Goal: Navigation & Orientation: Find specific page/section

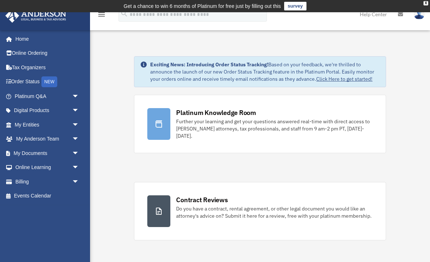
click at [16, 55] on link "Online Ordering" at bounding box center [47, 53] width 85 height 14
click at [18, 79] on link "Order Status NEW" at bounding box center [47, 82] width 85 height 15
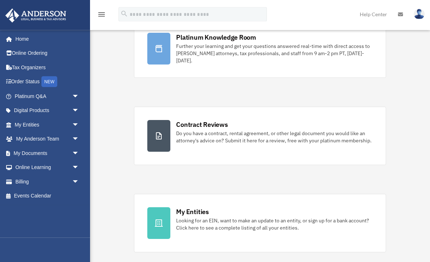
scroll to position [75, 0]
click at [25, 93] on link "Platinum Q&A arrow_drop_down" at bounding box center [47, 96] width 85 height 14
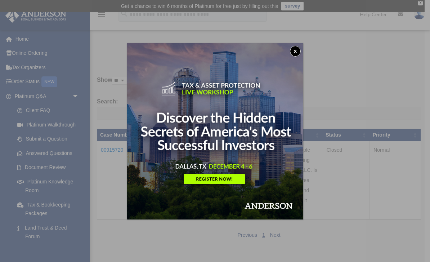
click at [297, 50] on button "x" at bounding box center [295, 51] width 11 height 11
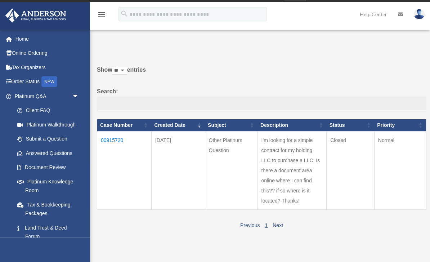
scroll to position [10, 0]
click at [79, 92] on span "arrow_drop_down" at bounding box center [79, 96] width 14 height 15
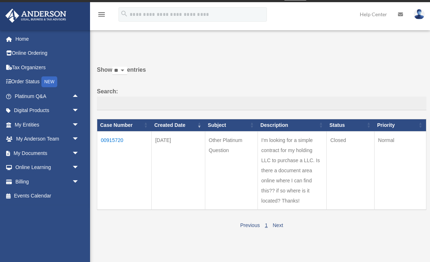
click at [75, 108] on span "arrow_drop_down" at bounding box center [79, 110] width 14 height 15
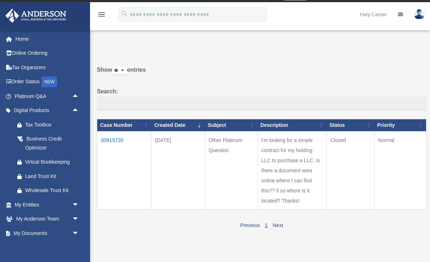
click at [83, 111] on span "arrow_drop_up" at bounding box center [79, 110] width 14 height 15
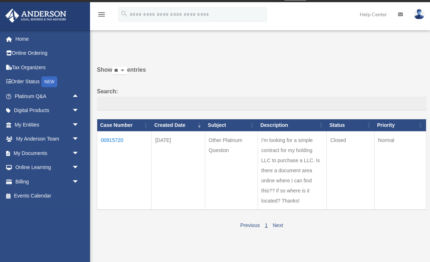
click at [79, 124] on span "arrow_drop_down" at bounding box center [79, 124] width 14 height 15
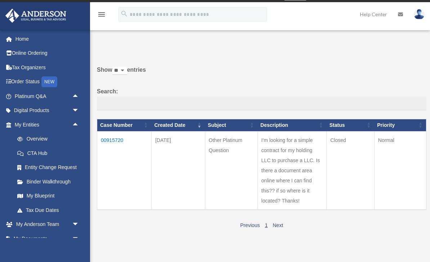
click at [33, 137] on link "Overview" at bounding box center [50, 139] width 80 height 14
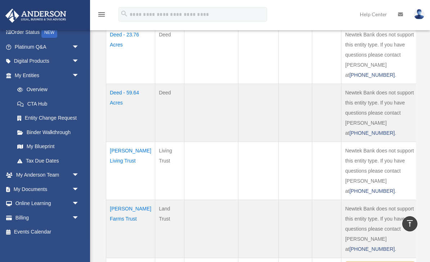
scroll to position [49, 0]
click at [32, 133] on link "Binder Walkthrough" at bounding box center [48, 132] width 76 height 14
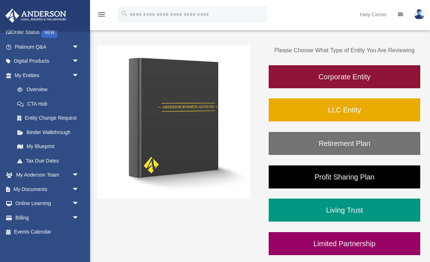
scroll to position [49, 0]
click at [30, 143] on link "My Blueprint" at bounding box center [50, 147] width 80 height 14
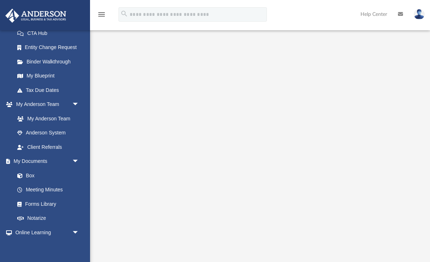
scroll to position [124, 0]
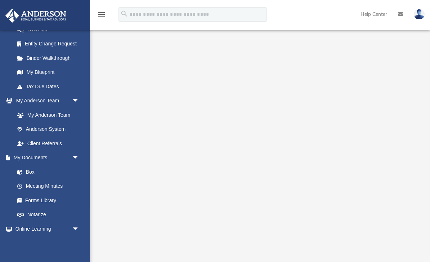
click at [31, 110] on link "My Anderson Team" at bounding box center [46, 115] width 73 height 14
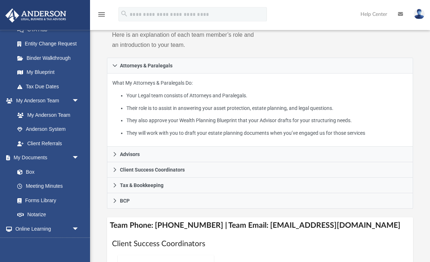
scroll to position [145, 0]
click at [25, 108] on link "My Anderson Team" at bounding box center [46, 115] width 73 height 14
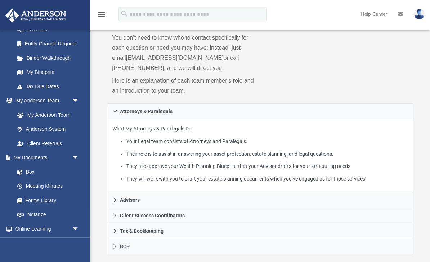
scroll to position [99, 0]
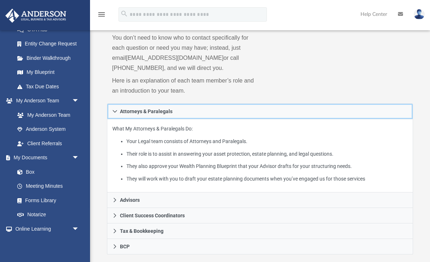
click at [334, 111] on link "Attorneys & Paralegals" at bounding box center [260, 111] width 306 height 16
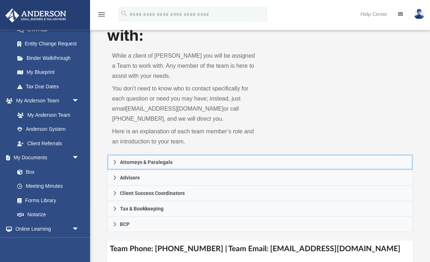
scroll to position [49, 0]
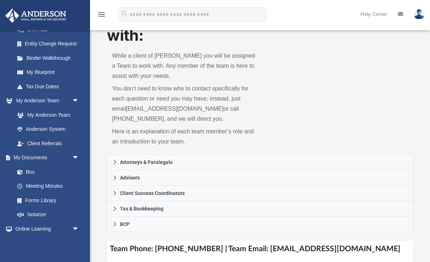
click at [27, 167] on link "Box" at bounding box center [46, 172] width 73 height 14
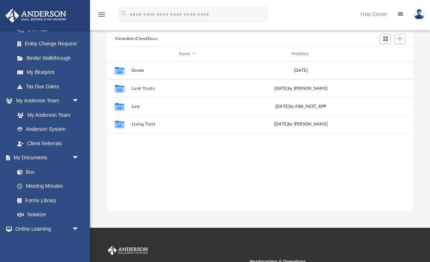
scroll to position [0, 0]
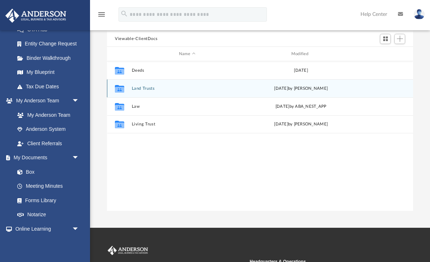
click at [137, 87] on button "Land Trusts" at bounding box center [187, 88] width 111 height 5
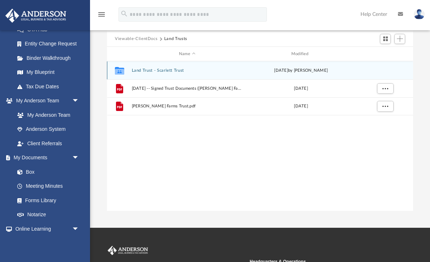
click at [141, 72] on button "Land Trust - Scarlett Trust" at bounding box center [187, 70] width 111 height 5
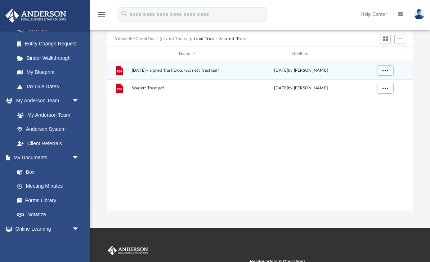
click at [139, 70] on span "2025.09.22 - Signed Trust Docs (Scarlett Trust).pdf" at bounding box center [187, 70] width 111 height 5
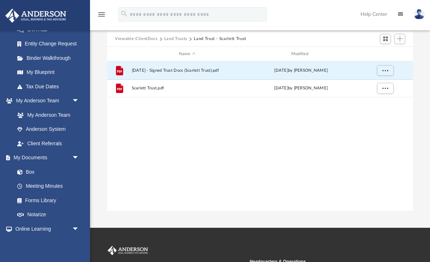
click at [28, 182] on link "Meeting Minutes" at bounding box center [48, 186] width 76 height 14
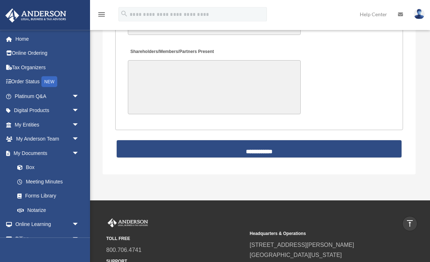
scroll to position [1740, 0]
click at [21, 141] on link "My Anderson Team arrow_drop_down" at bounding box center [47, 139] width 85 height 14
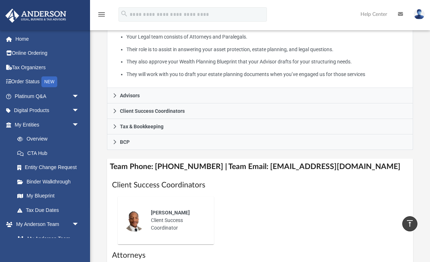
scroll to position [201, 0]
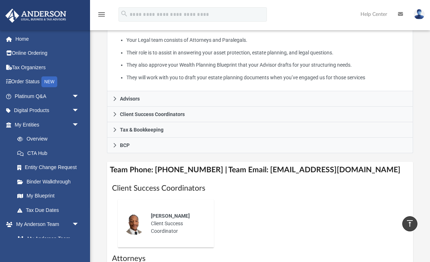
click at [138, 219] on img at bounding box center [134, 223] width 23 height 23
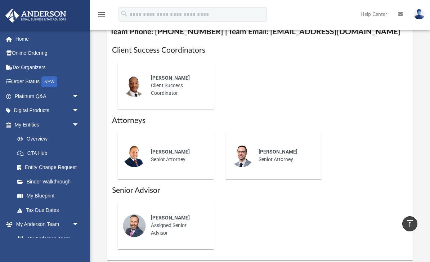
scroll to position [341, 0]
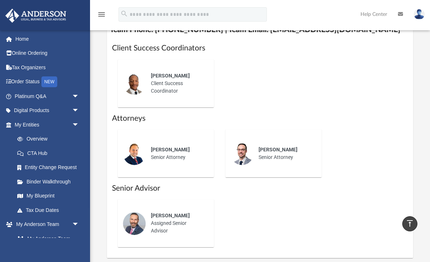
click at [44, 235] on link "My Anderson Team" at bounding box center [46, 238] width 73 height 14
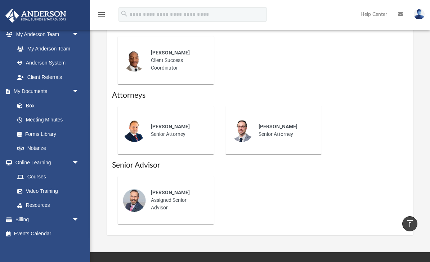
scroll to position [190, 0]
click at [32, 160] on link "Online Learning arrow_drop_down" at bounding box center [45, 163] width 81 height 14
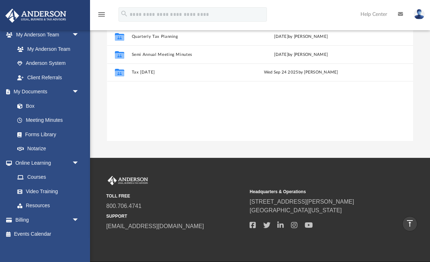
scroll to position [164, 306]
click at [73, 160] on span "arrow_drop_down" at bounding box center [79, 163] width 14 height 15
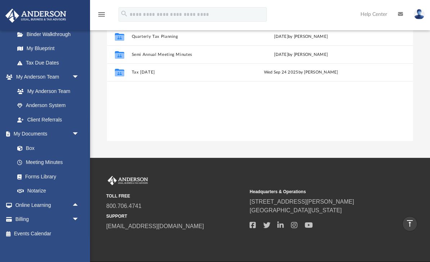
click at [44, 213] on link "Billing arrow_drop_down" at bounding box center [47, 219] width 85 height 14
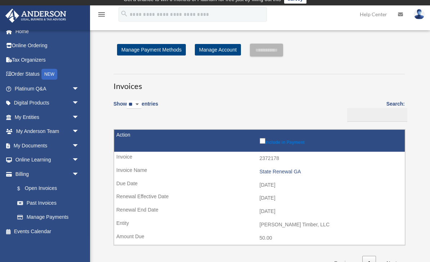
scroll to position [7, 0]
click at [74, 171] on span "arrow_drop_down" at bounding box center [79, 174] width 14 height 15
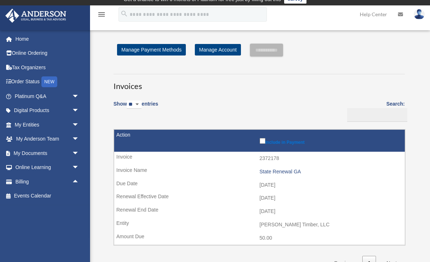
scroll to position [0, 0]
click at [74, 139] on span "arrow_drop_down" at bounding box center [79, 139] width 14 height 15
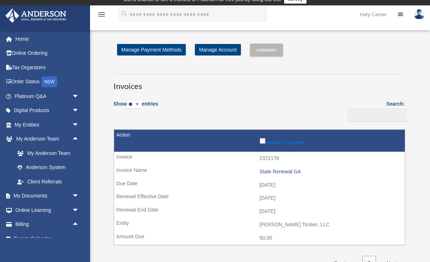
click at [32, 167] on link "Anderson System" at bounding box center [50, 167] width 80 height 14
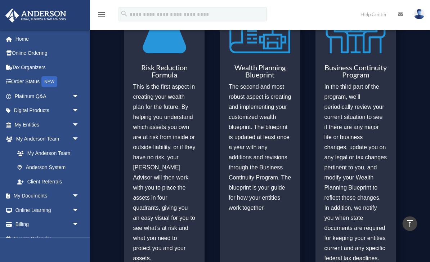
scroll to position [346, 0]
click at [36, 156] on link "My Anderson Team" at bounding box center [50, 153] width 80 height 14
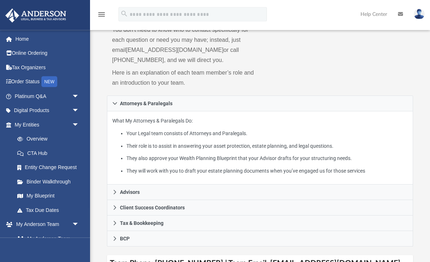
scroll to position [107, 0]
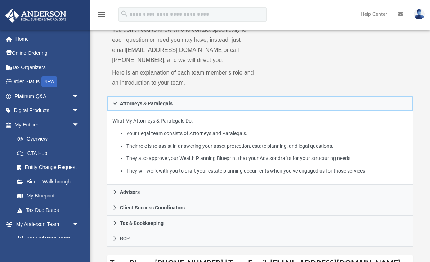
click at [113, 103] on icon at bounding box center [114, 103] width 5 height 5
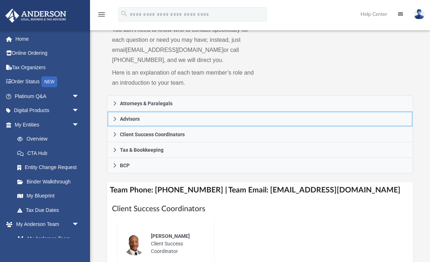
click at [127, 118] on span "Advisors" at bounding box center [130, 118] width 20 height 5
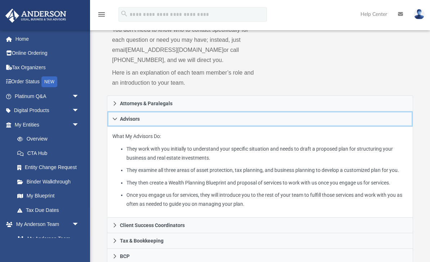
click at [112, 121] on link "Advisors" at bounding box center [260, 118] width 306 height 15
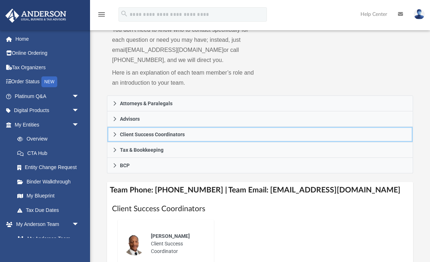
click at [114, 135] on icon at bounding box center [115, 134] width 3 height 4
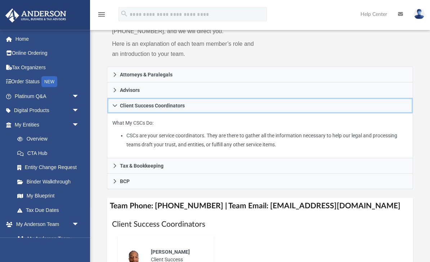
scroll to position [137, 0]
click at [113, 106] on icon at bounding box center [114, 105] width 5 height 5
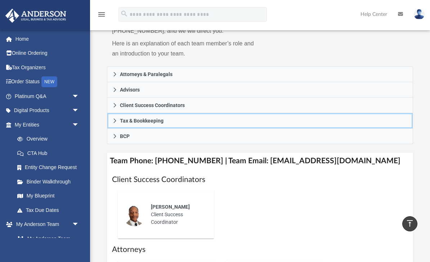
click at [115, 123] on link "Tax & Bookkeeping" at bounding box center [260, 120] width 306 height 15
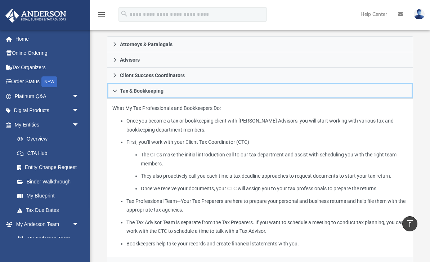
scroll to position [166, 0]
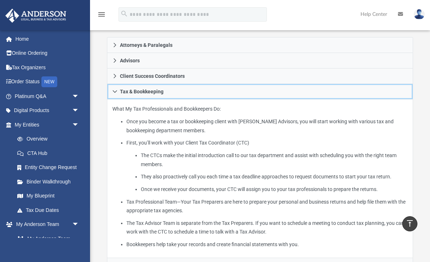
click at [114, 92] on icon at bounding box center [114, 91] width 5 height 5
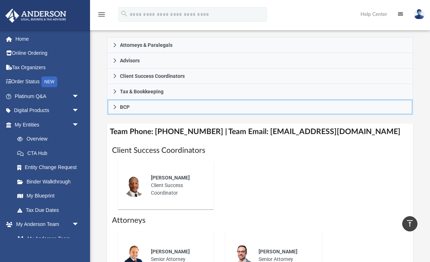
click at [112, 110] on link "BCP" at bounding box center [260, 106] width 306 height 15
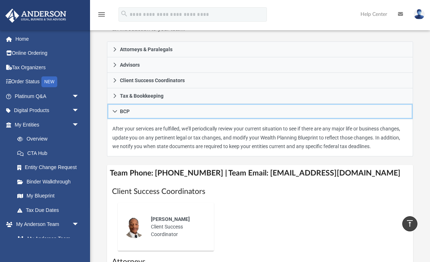
scroll to position [146, 0]
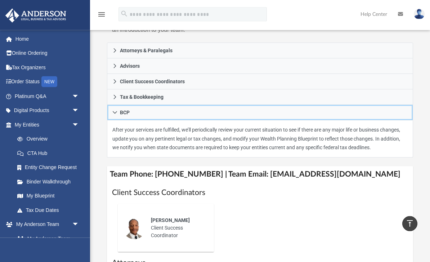
click at [112, 110] on icon at bounding box center [114, 112] width 5 height 5
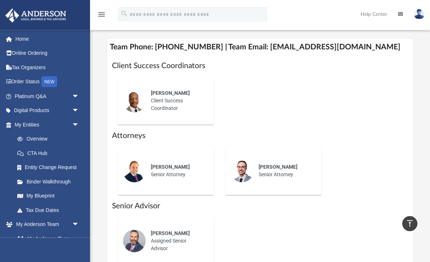
scroll to position [250, 0]
